Goal: Transaction & Acquisition: Book appointment/travel/reservation

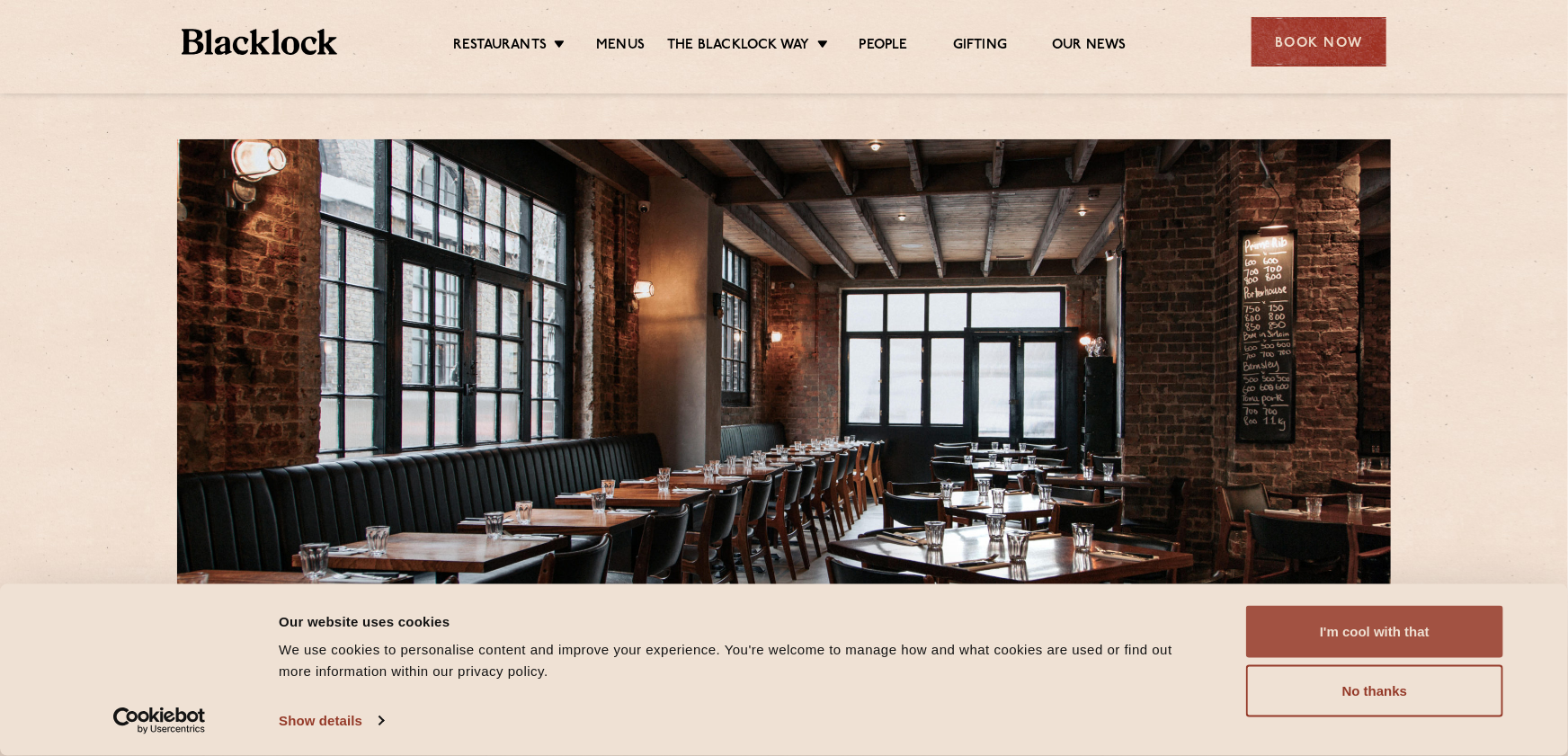
click at [1402, 629] on button "I'm cool with that" at bounding box center [1374, 632] width 258 height 52
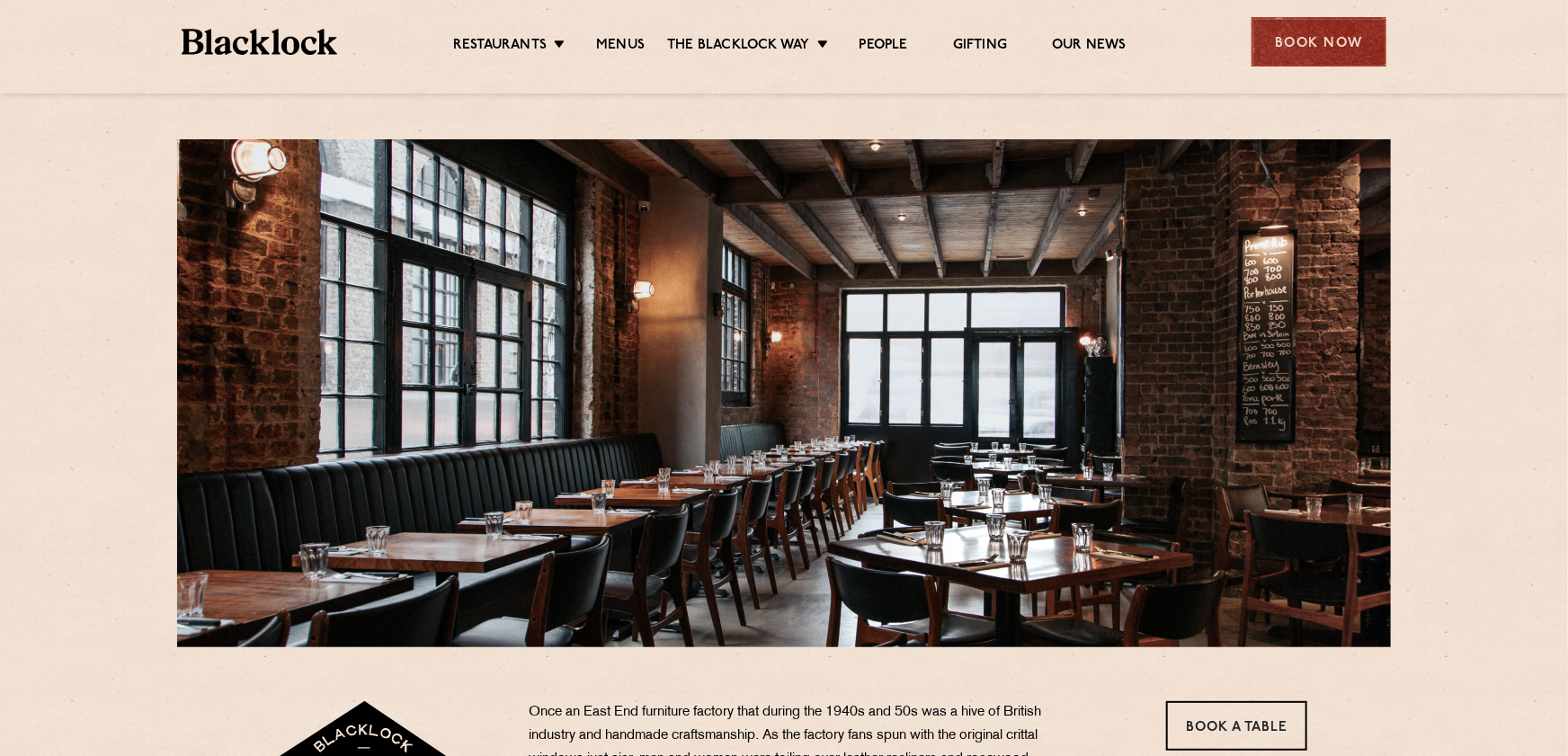
click at [1302, 49] on div "Book Now" at bounding box center [1318, 42] width 135 height 50
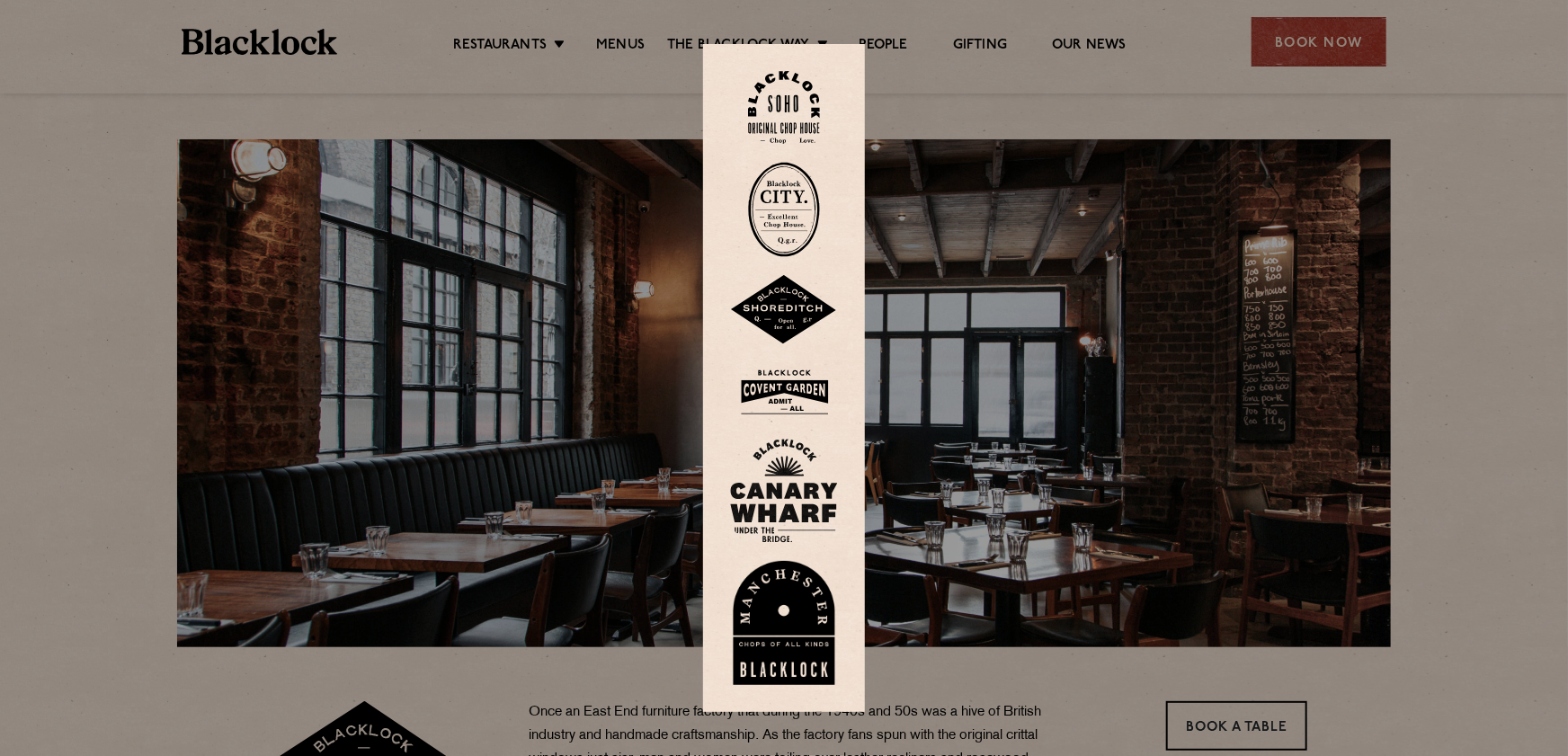
drag, startPoint x: 128, startPoint y: 55, endPoint x: 94, endPoint y: 7, distance: 58.8
click at [126, 50] on div at bounding box center [784, 378] width 1568 height 756
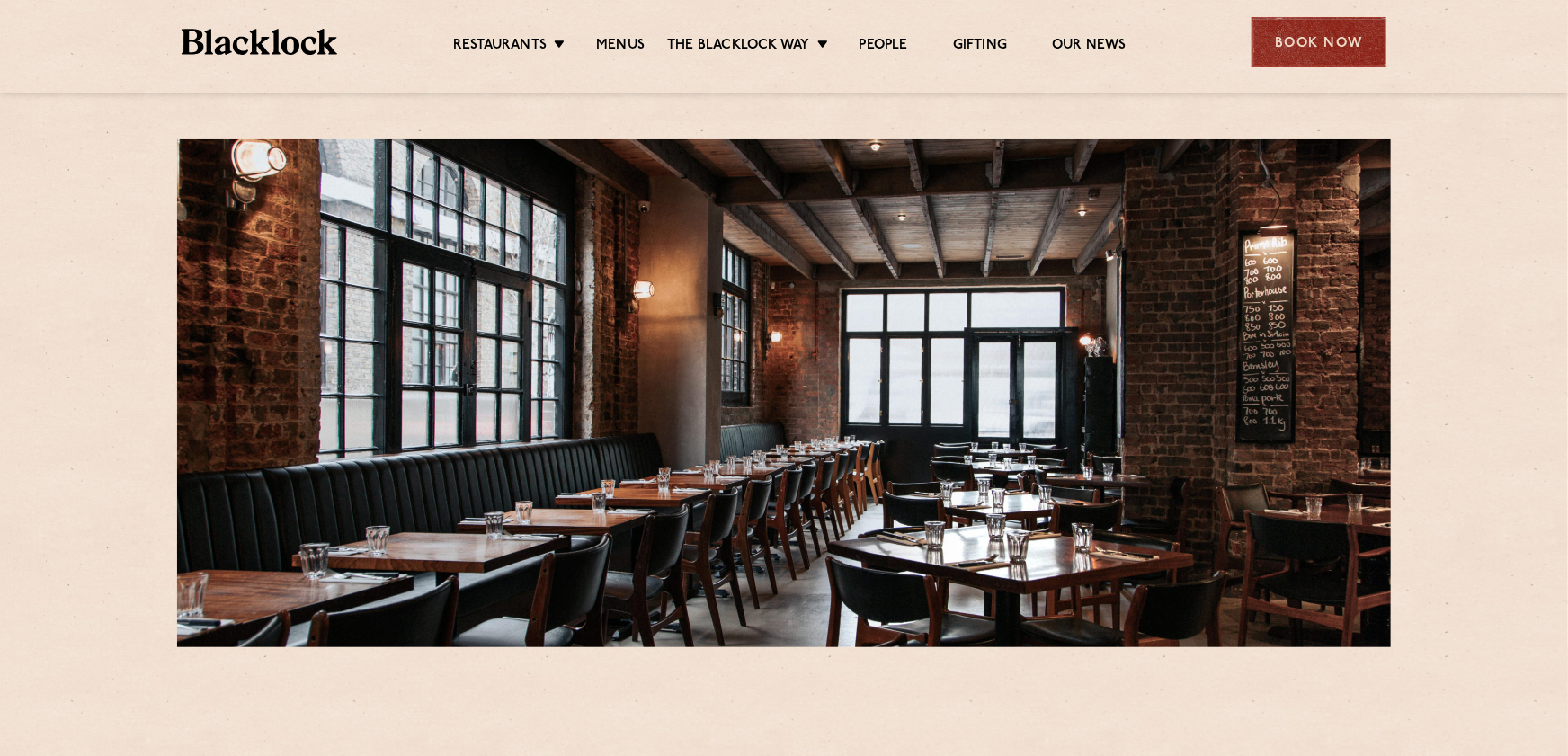
click at [1299, 48] on div "Book Now" at bounding box center [1318, 42] width 135 height 50
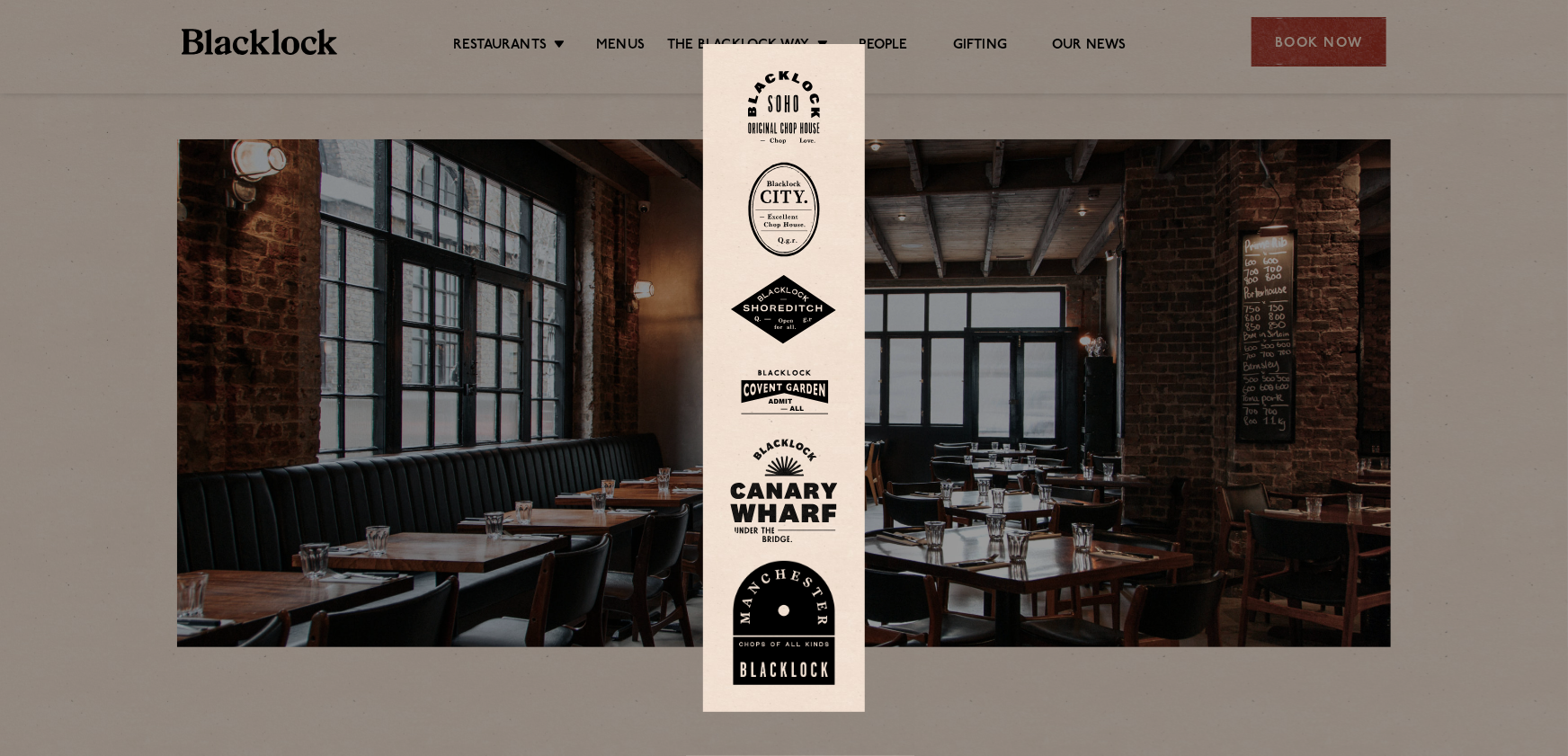
click at [797, 322] on img at bounding box center [784, 311] width 108 height 70
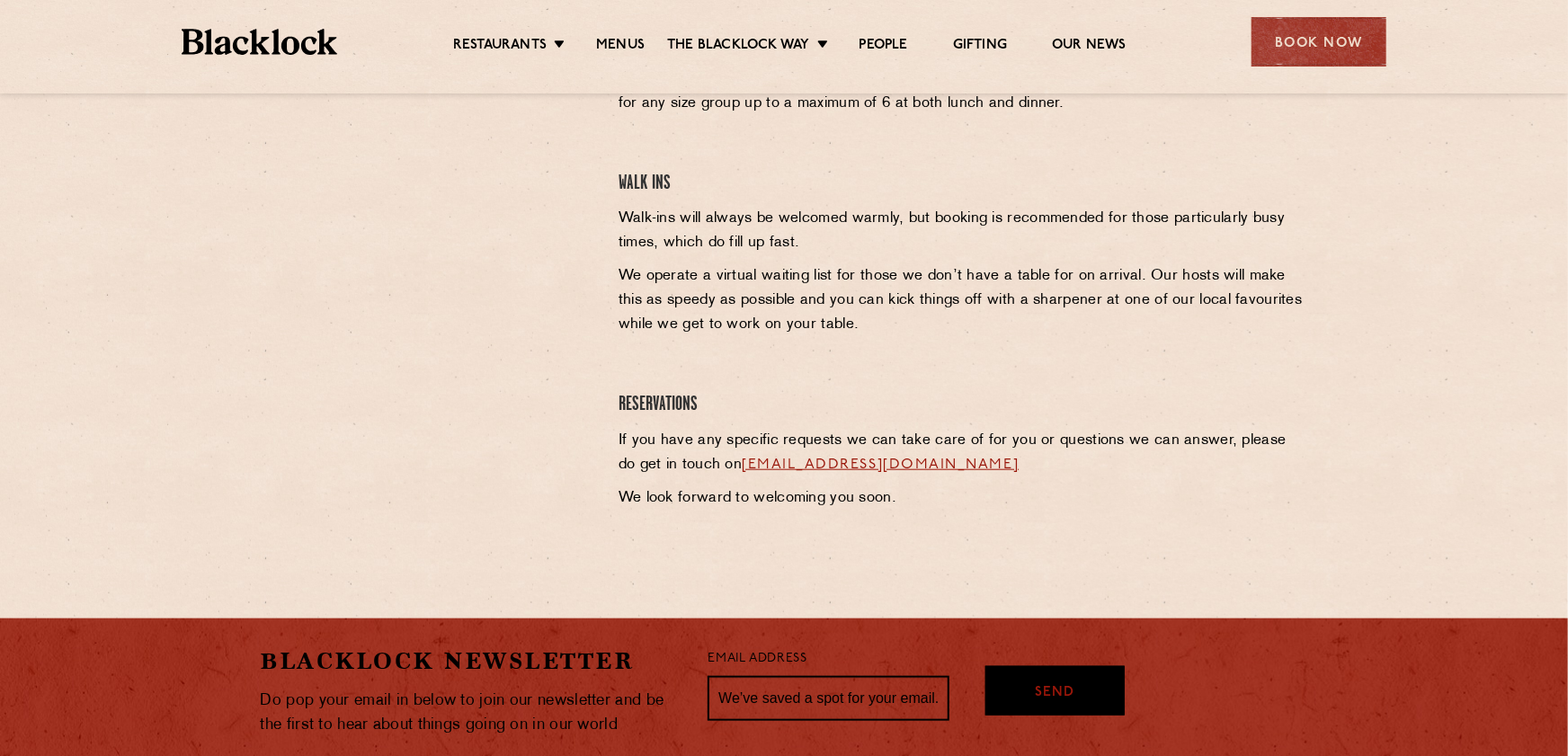
scroll to position [494, 0]
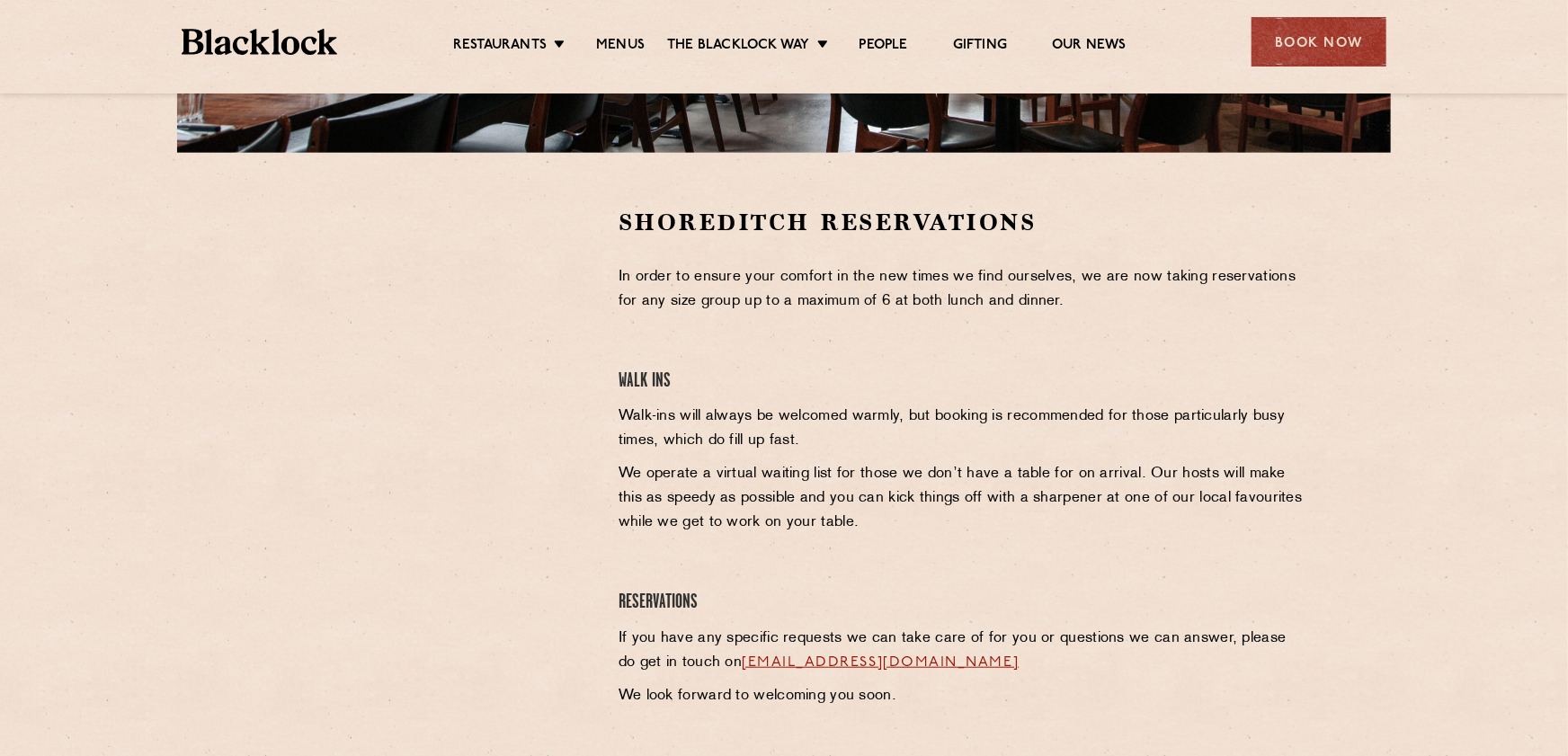
click at [306, 639] on div at bounding box center [426, 462] width 357 height 511
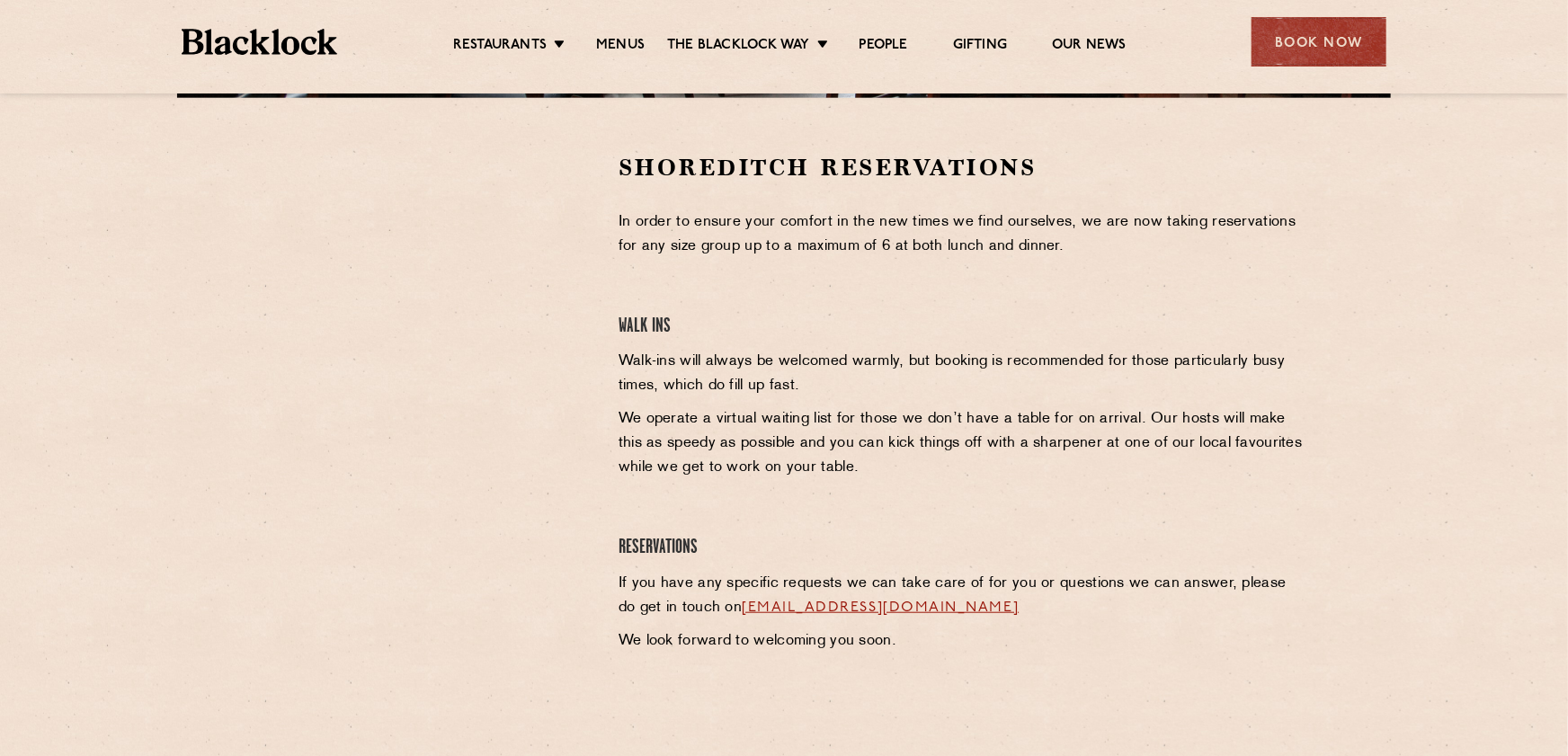
scroll to position [55, 0]
